Goal: Transaction & Acquisition: Purchase product/service

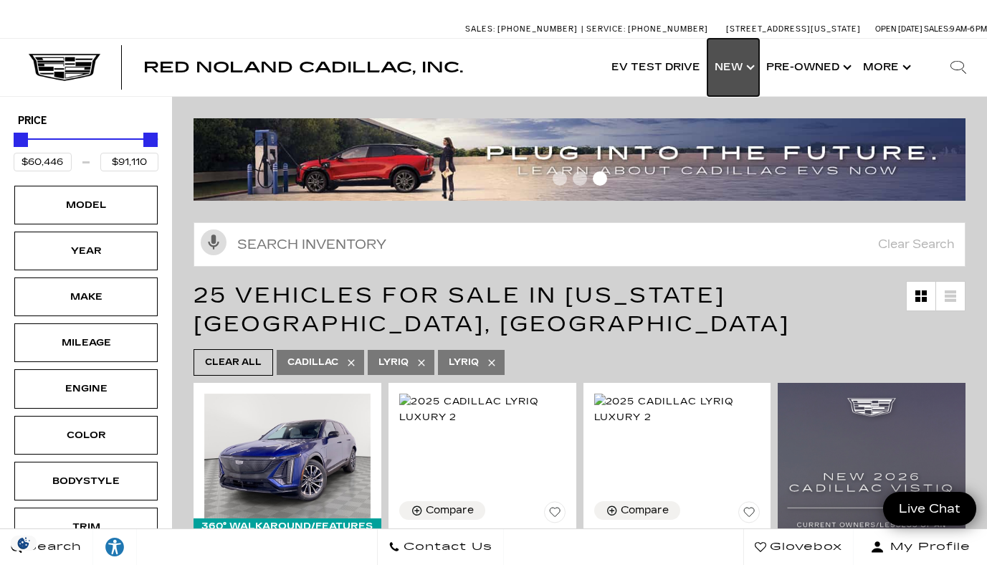
click at [736, 65] on link "Show New" at bounding box center [733, 67] width 52 height 57
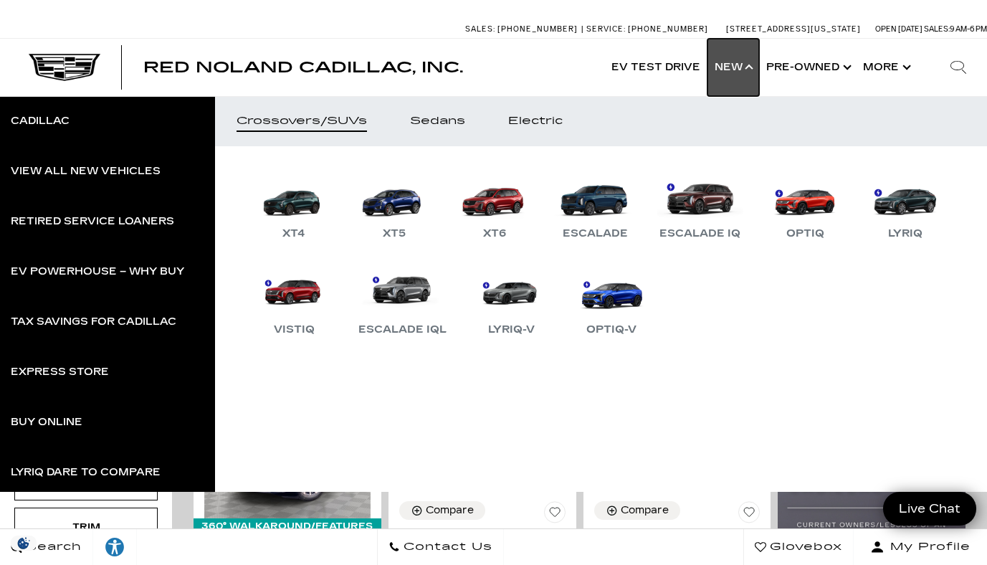
click at [736, 65] on link "Show New" at bounding box center [733, 67] width 52 height 57
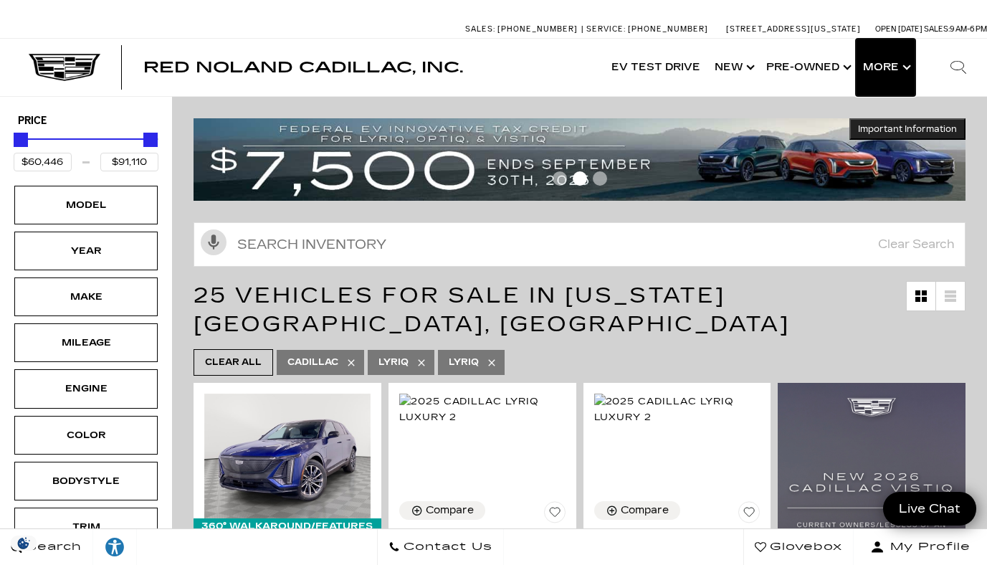
click at [871, 70] on button "Show More" at bounding box center [885, 67] width 59 height 57
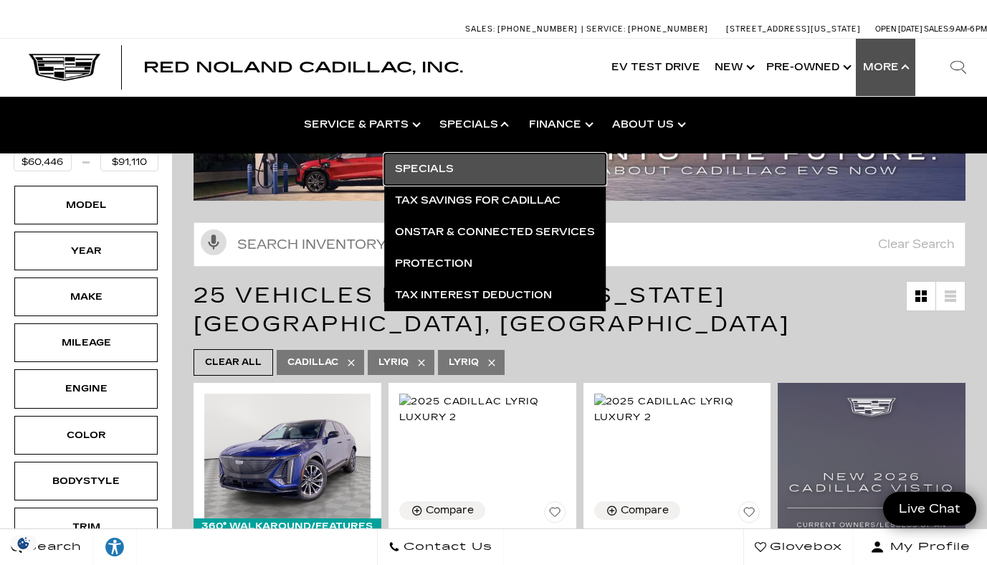
click at [452, 165] on link "Specials" at bounding box center [494, 169] width 221 height 32
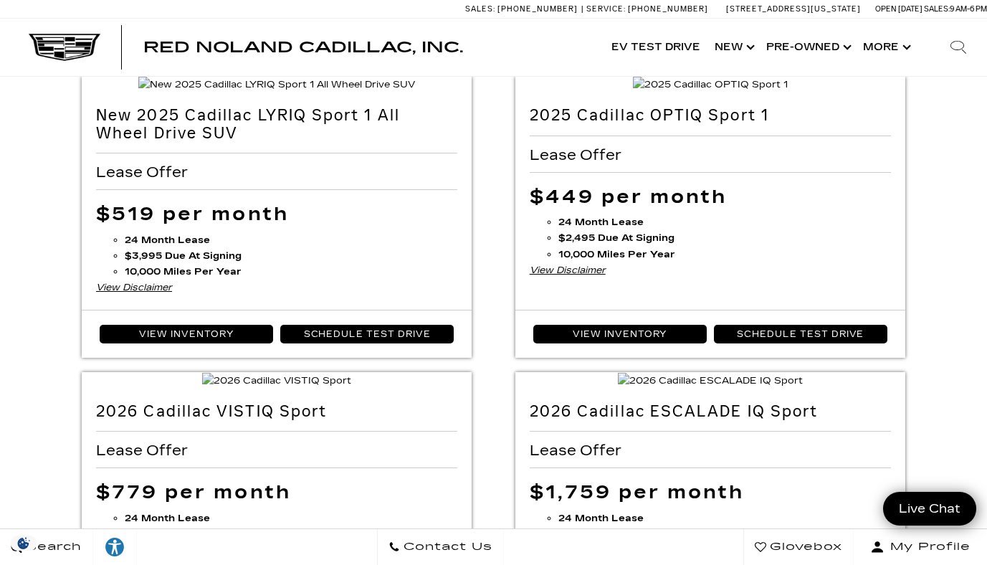
scroll to position [99, 0]
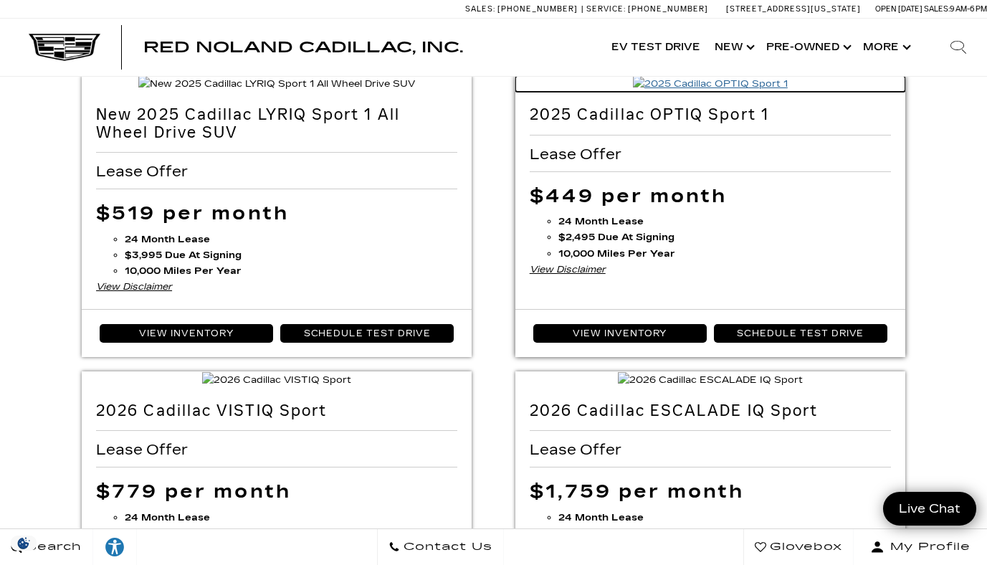
click at [697, 92] on img at bounding box center [710, 84] width 155 height 16
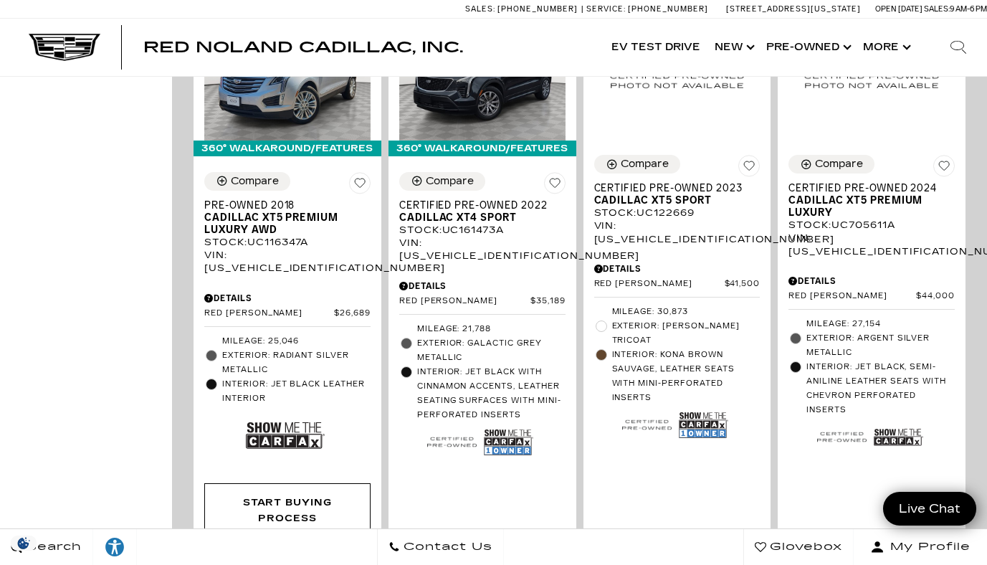
scroll to position [1023, 0]
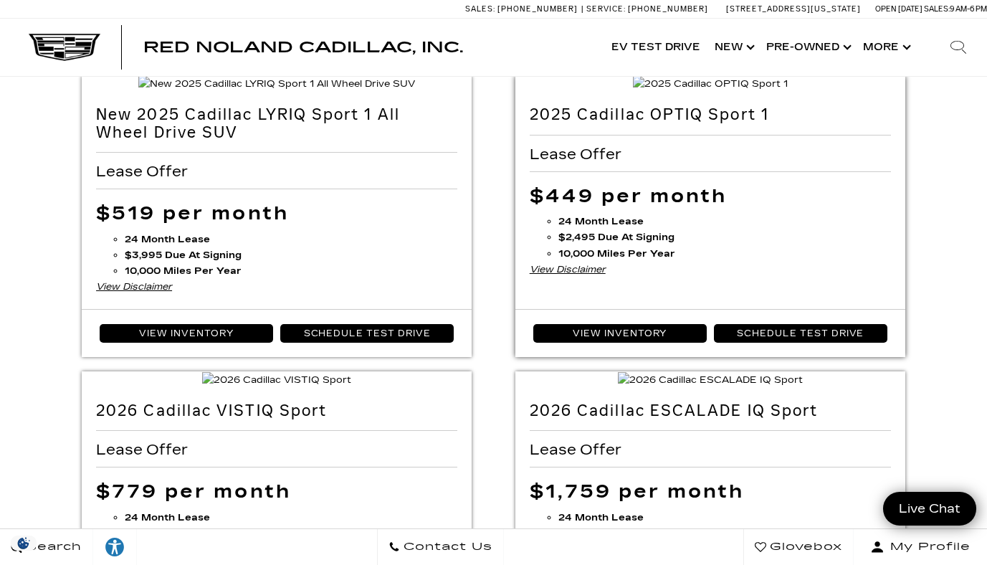
click at [640, 123] on h2 "2025 Cadillac OPTIQ Sport 1" at bounding box center [710, 114] width 361 height 17
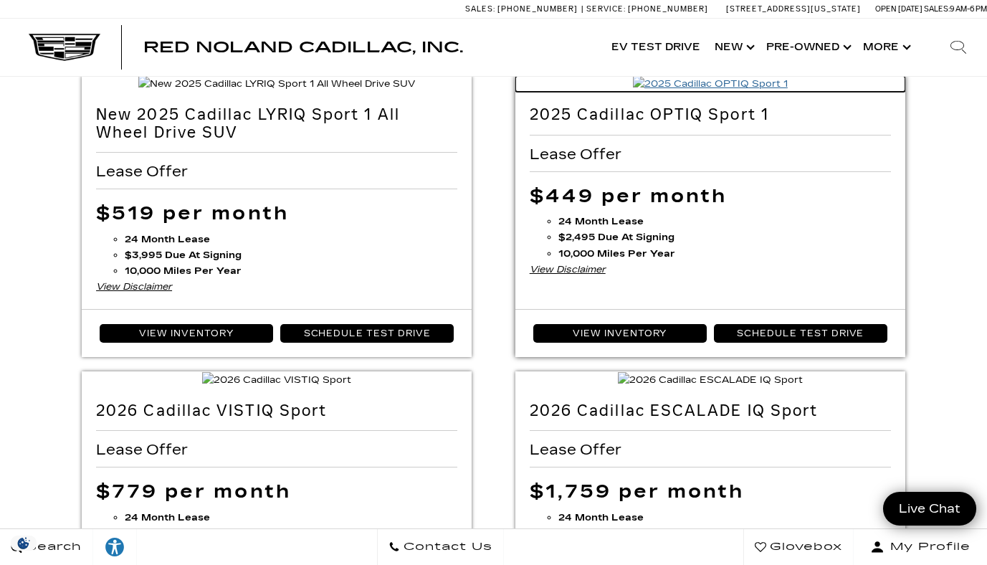
click at [717, 92] on img at bounding box center [710, 84] width 155 height 16
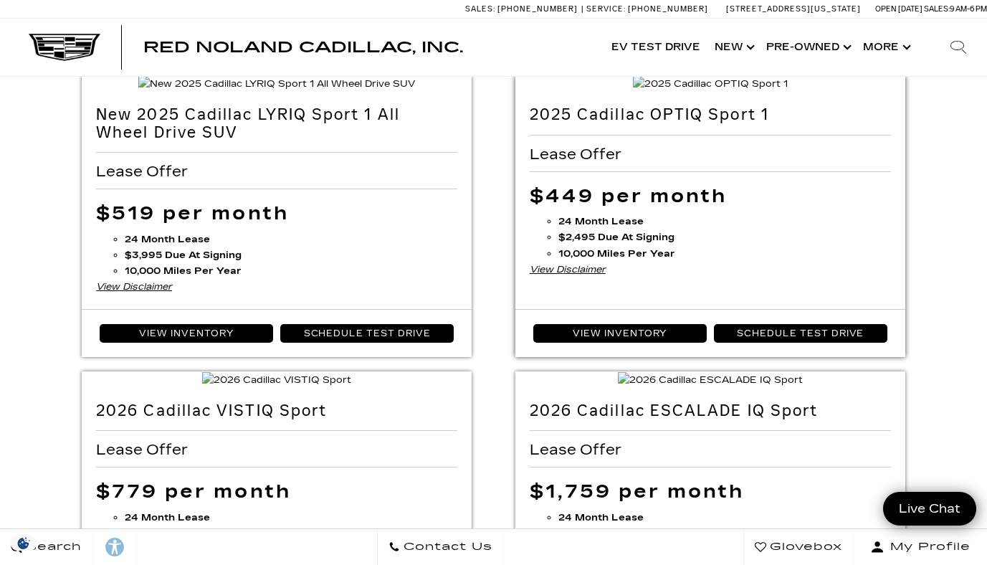
click at [587, 277] on div "View Disclaimer" at bounding box center [710, 270] width 361 height 16
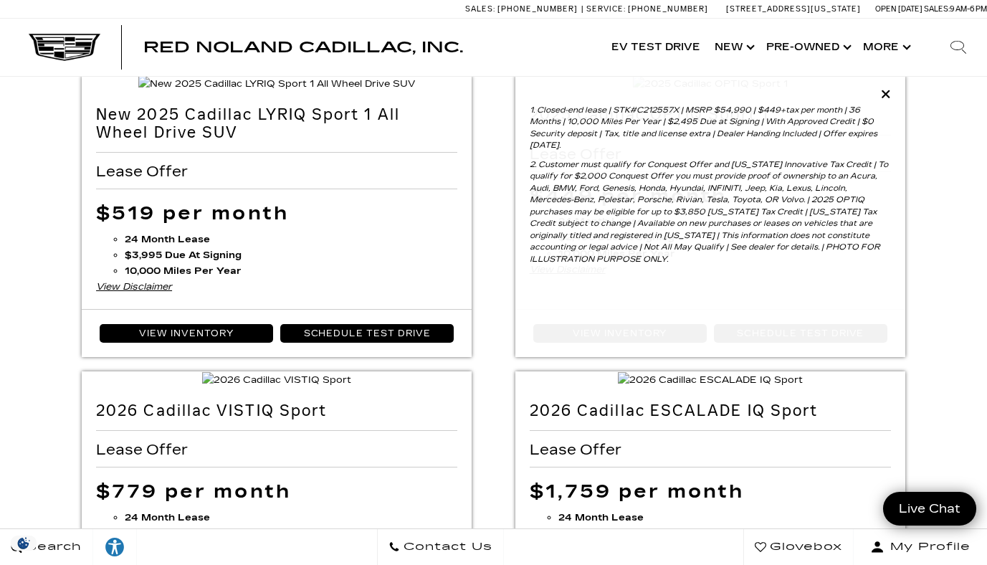
click at [884, 96] on icon at bounding box center [886, 93] width 10 height 13
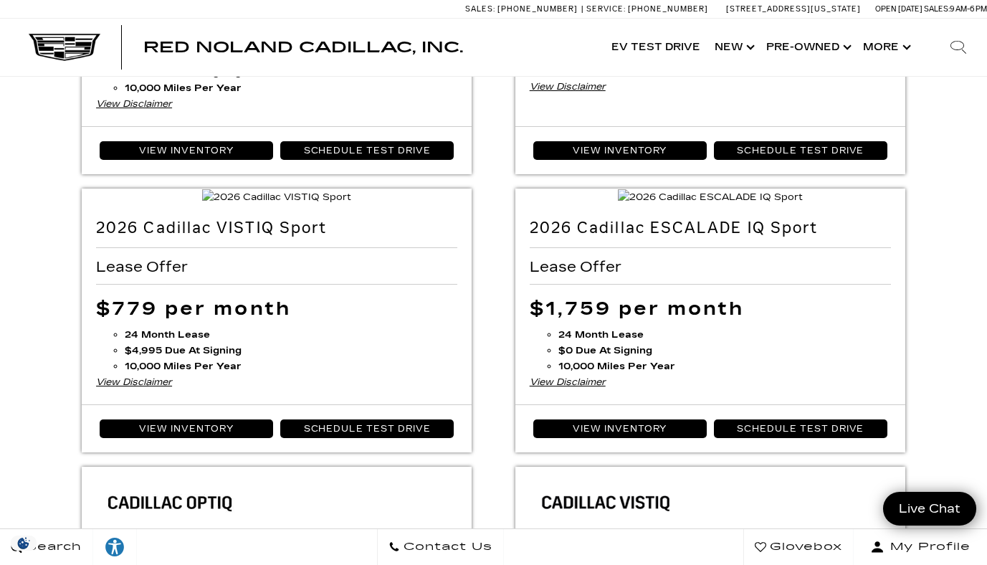
scroll to position [277, 0]
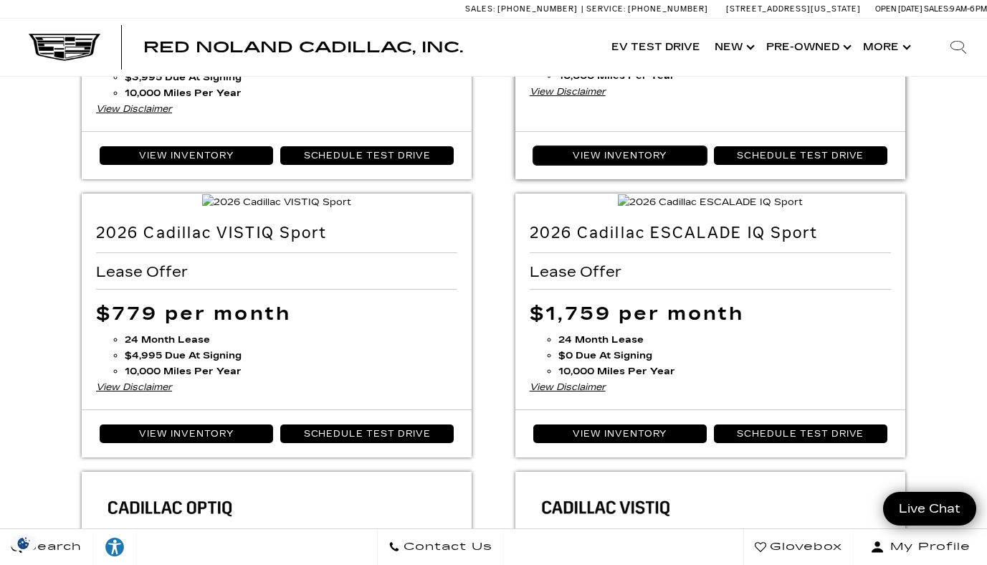
click at [643, 165] on link "View Inventory" at bounding box center [619, 155] width 173 height 19
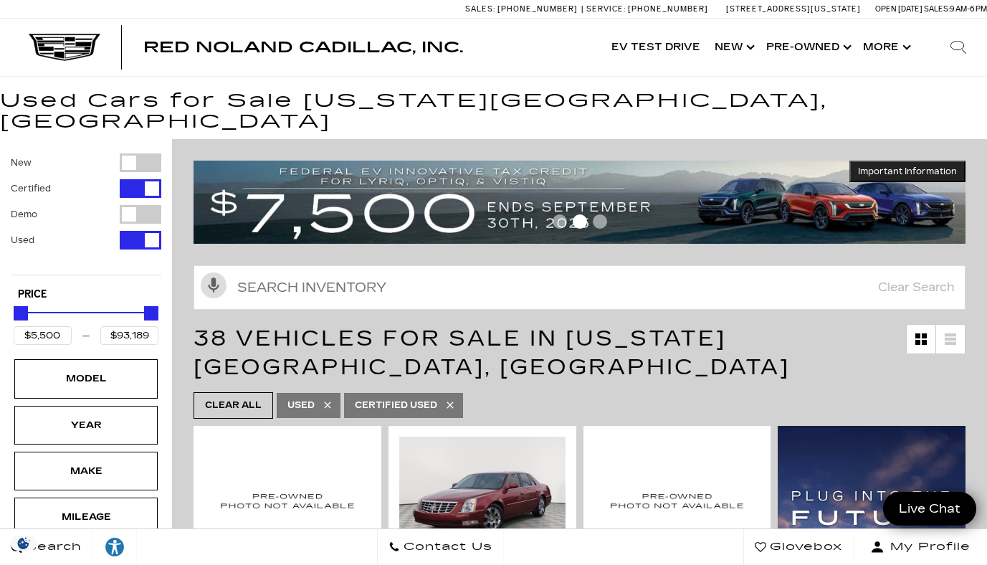
click at [123, 179] on div "Filter by Vehicle Type" at bounding box center [141, 188] width 42 height 19
click at [153, 153] on div "Filter by Vehicle Type" at bounding box center [141, 162] width 42 height 19
type input "$179,434"
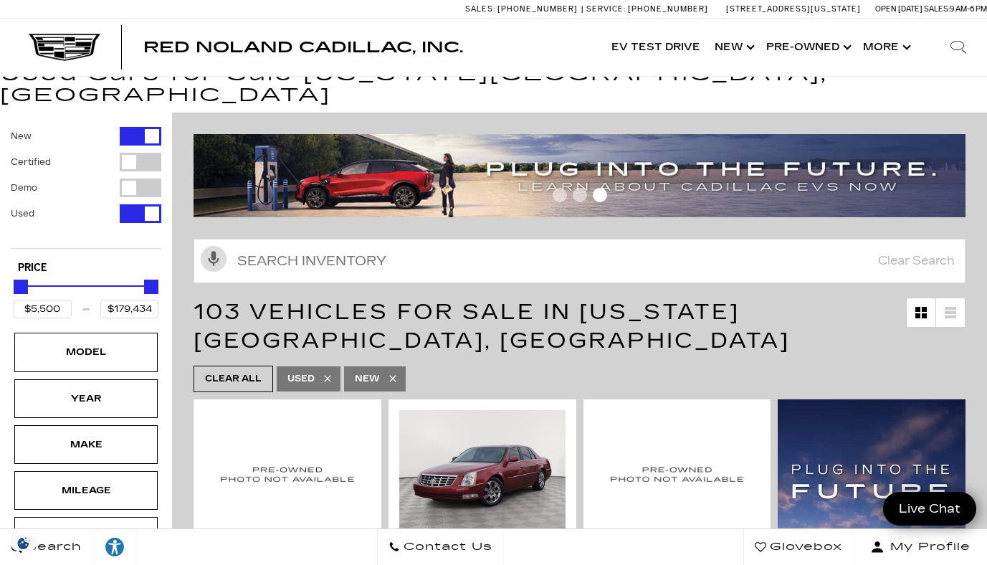
scroll to position [30, 0]
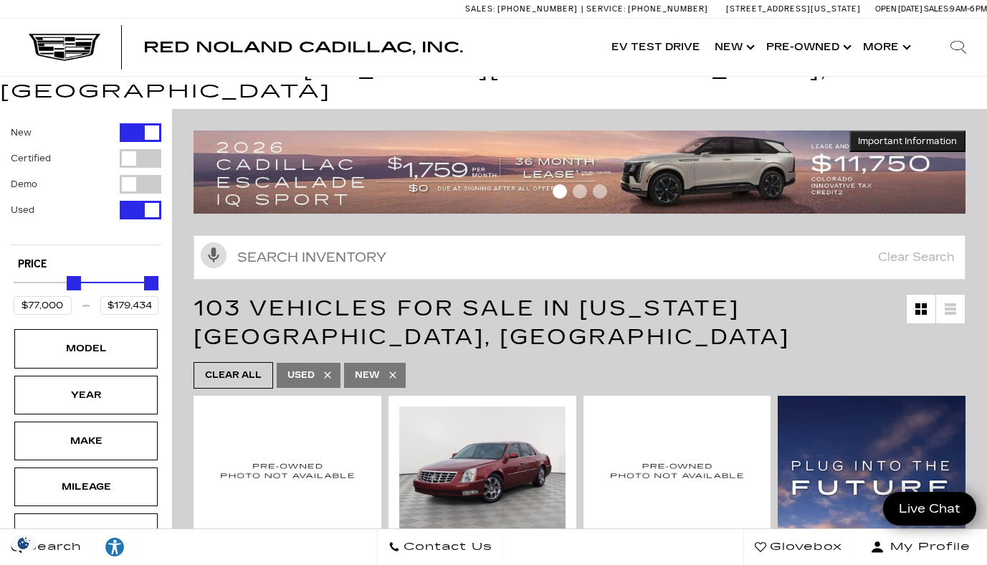
drag, startPoint x: 24, startPoint y: 266, endPoint x: 77, endPoint y: 266, distance: 53.8
click at [77, 276] on div "Minimum Price" at bounding box center [74, 283] width 14 height 14
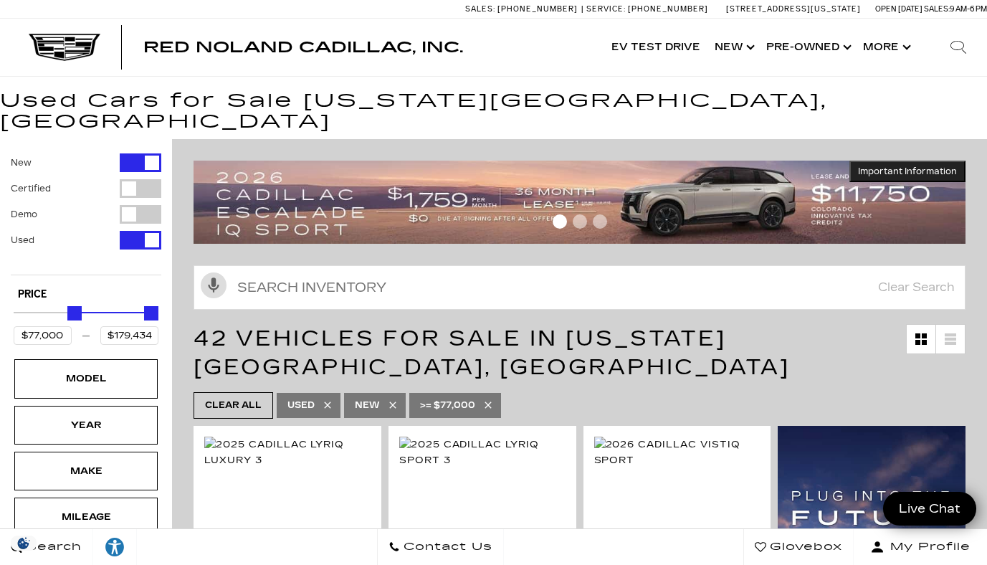
click at [77, 285] on div "Price $77,000 $179,434" at bounding box center [86, 320] width 151 height 71
type input "$76,000"
type input "$179,500"
type input "$40,500"
drag, startPoint x: 77, startPoint y: 292, endPoint x: 49, endPoint y: 292, distance: 27.2
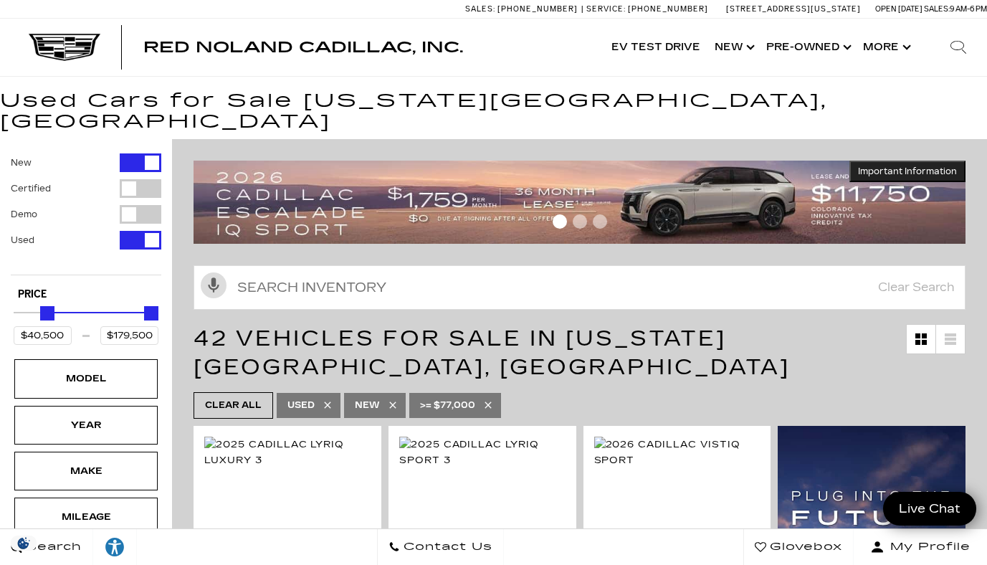
click at [49, 306] on div "Minimum Price" at bounding box center [47, 313] width 14 height 14
type input "$179,434"
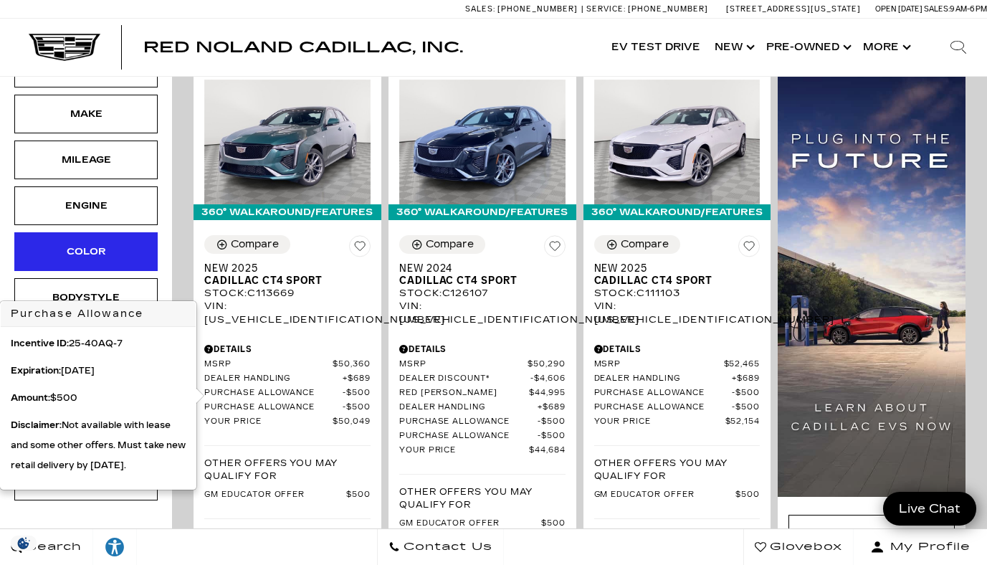
scroll to position [354, 0]
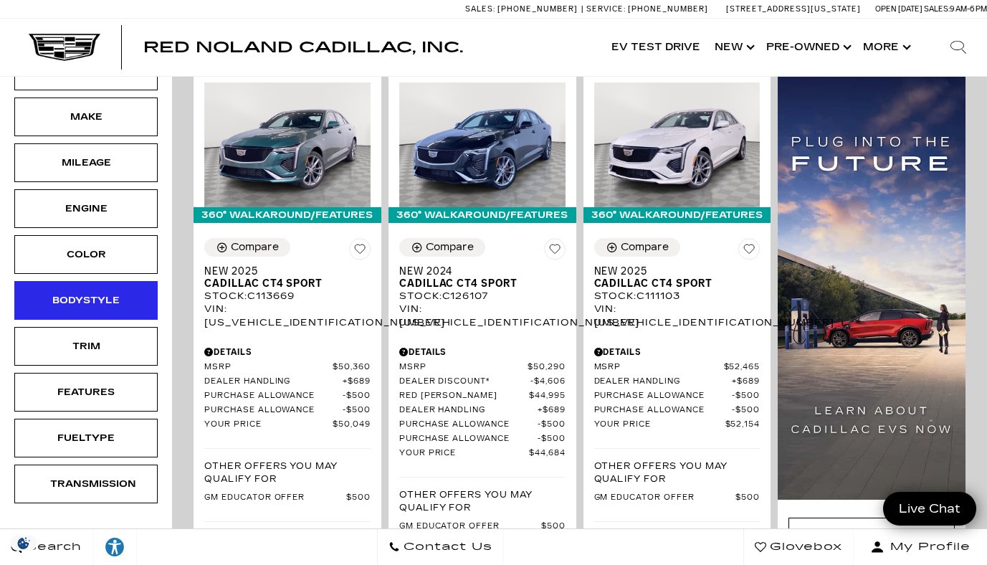
click at [62, 291] on div "Bodystyle" at bounding box center [85, 300] width 143 height 39
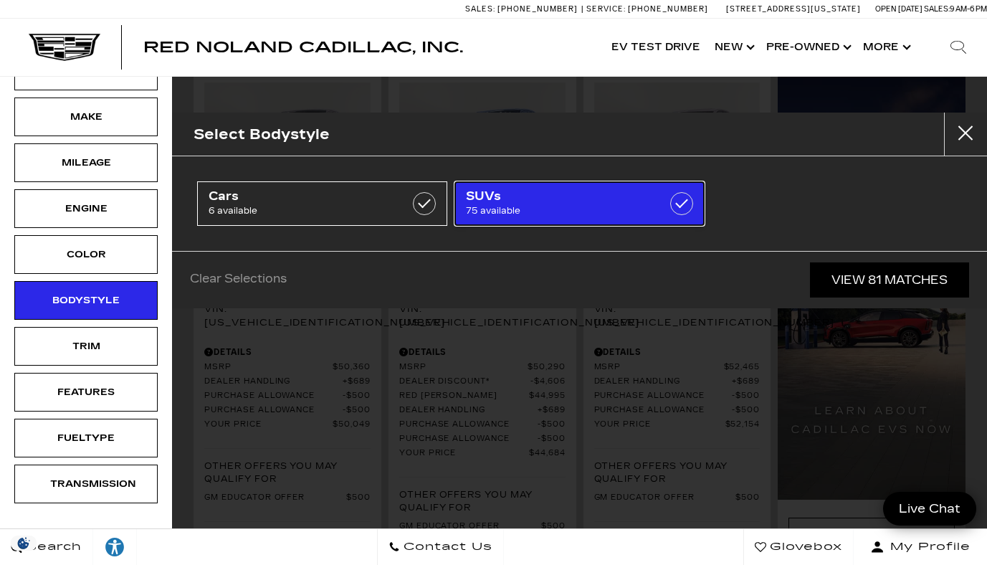
click at [508, 209] on span "75 available" at bounding box center [562, 211] width 193 height 14
checkbox input "true"
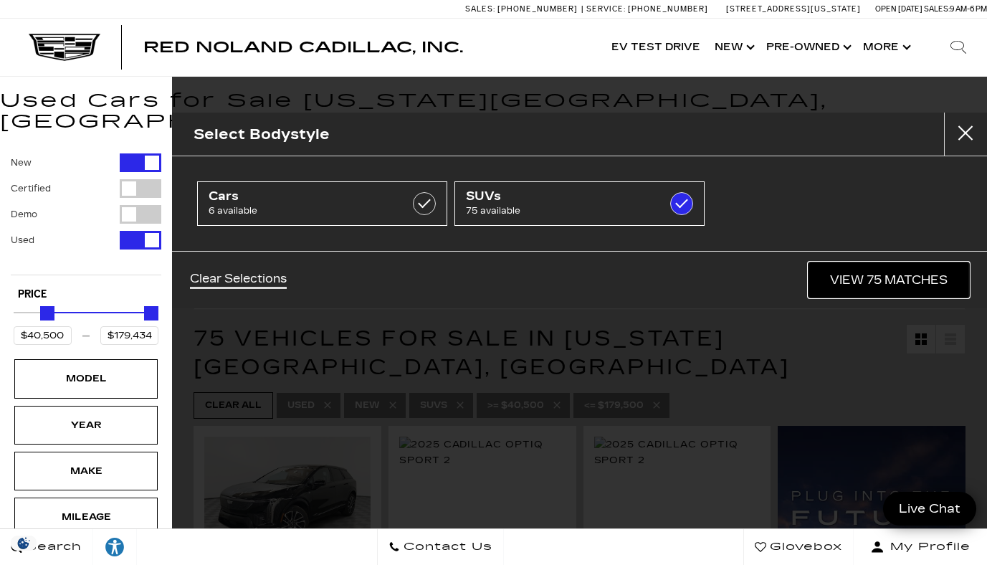
click at [879, 277] on link "View 75 Matches" at bounding box center [888, 279] width 161 height 35
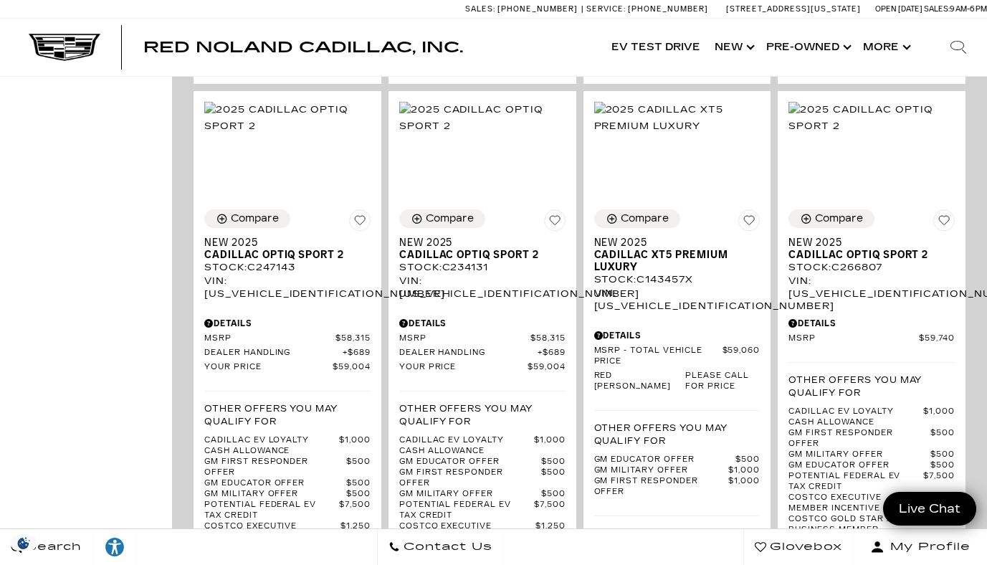
scroll to position [1066, 0]
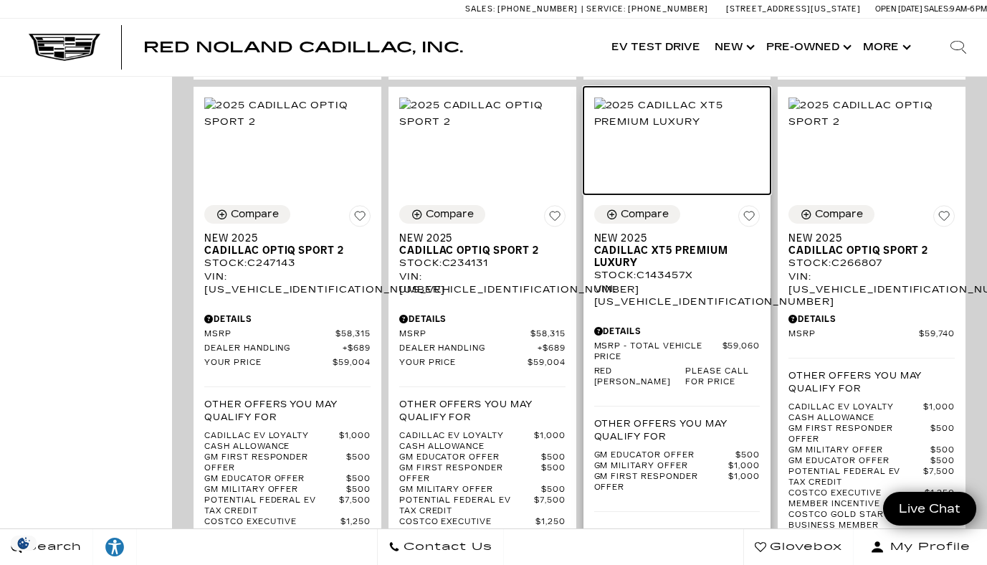
click at [710, 129] on img at bounding box center [677, 113] width 166 height 32
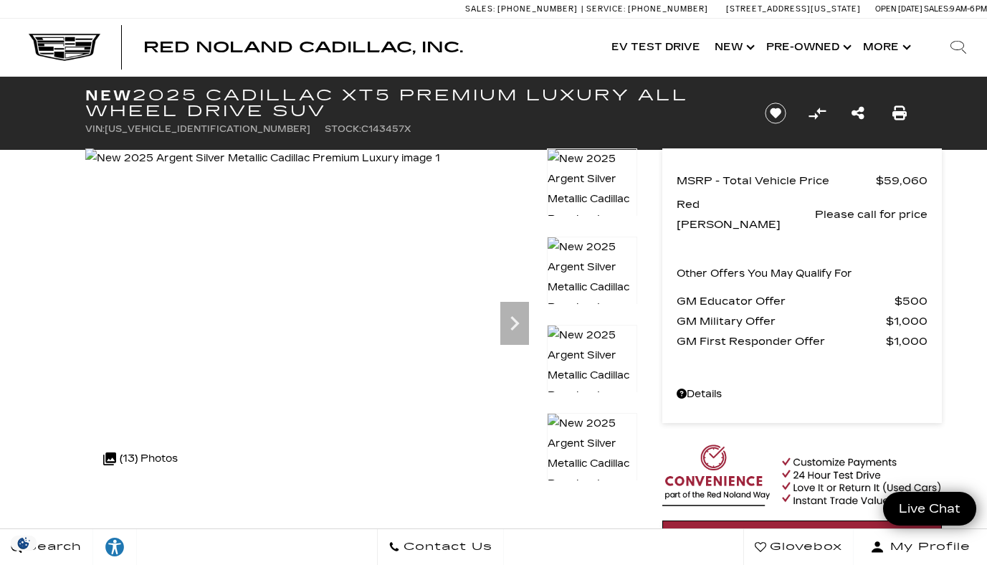
click at [596, 441] on img at bounding box center [592, 464] width 90 height 102
click at [582, 452] on img at bounding box center [592, 464] width 90 height 102
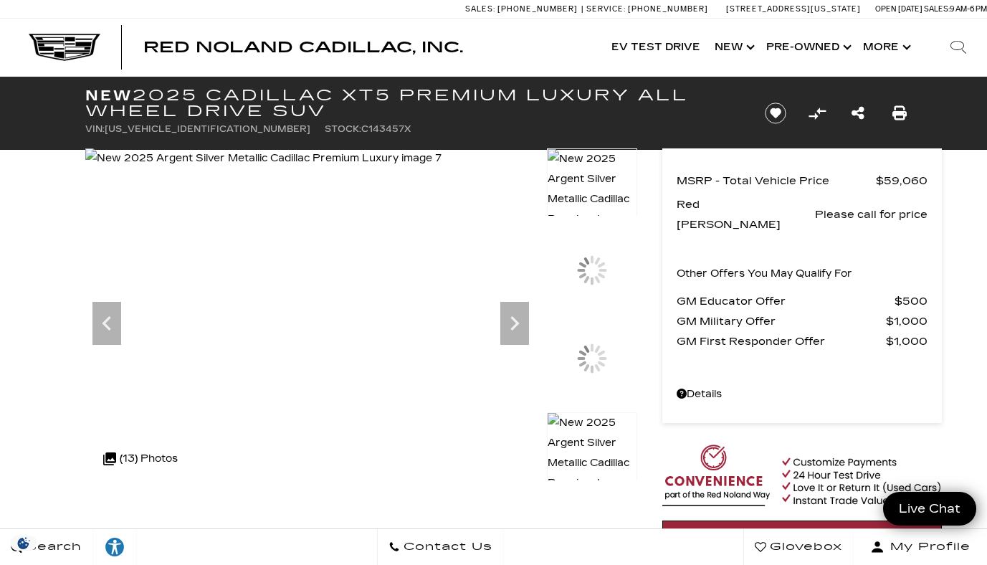
click at [582, 452] on img at bounding box center [592, 463] width 90 height 102
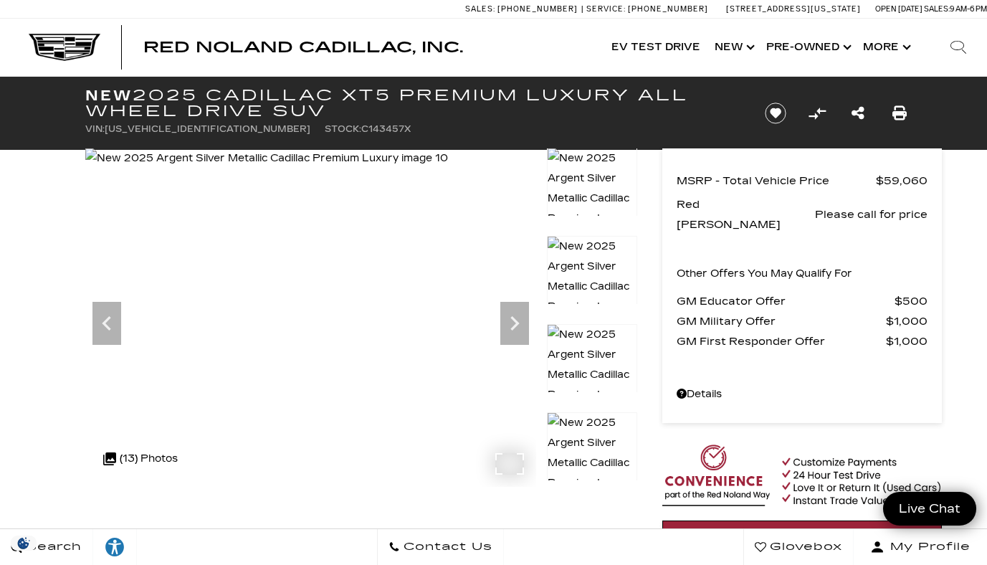
click at [387, 168] on img at bounding box center [266, 158] width 363 height 20
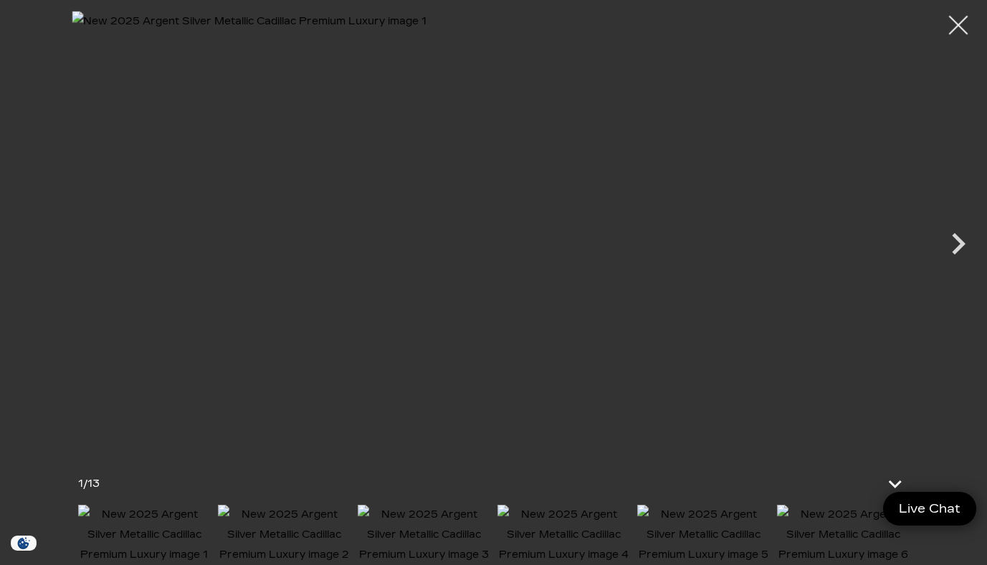
click at [960, 31] on div at bounding box center [959, 25] width 38 height 38
